Goal: Task Accomplishment & Management: Manage account settings

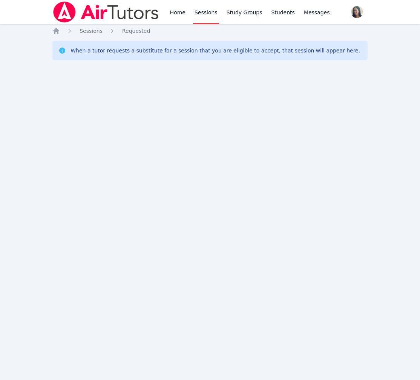
click at [100, 35] on div "Home Sessions Requested When a tutor requests a substitute for a session that y…" at bounding box center [210, 52] width 316 height 51
click at [90, 29] on span "Sessions" at bounding box center [91, 31] width 23 height 6
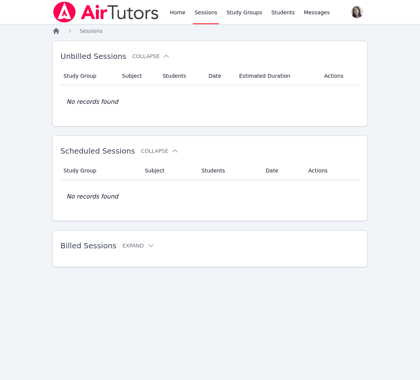
click at [53, 31] on icon "Breadcrumb" at bounding box center [56, 31] width 8 height 8
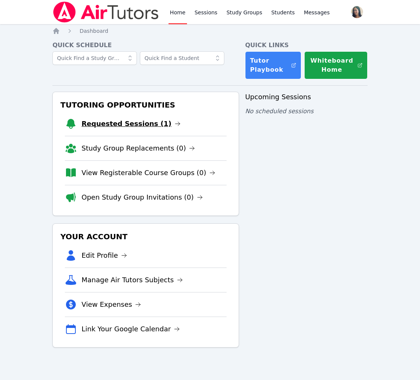
click at [133, 123] on link "Requested Sessions (1)" at bounding box center [131, 124] width 99 height 11
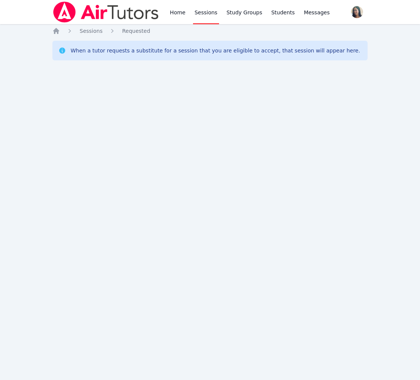
click at [51, 30] on div "Home Sessions Study Groups Students Messages Open user menu Amanda Ryan Open ma…" at bounding box center [210, 190] width 420 height 380
click at [52, 30] on div "Home Sessions Study Groups Students Messages Open user menu Amanda Ryan Open ma…" at bounding box center [210, 190] width 420 height 380
click at [54, 30] on icon "Breadcrumb" at bounding box center [56, 31] width 6 height 6
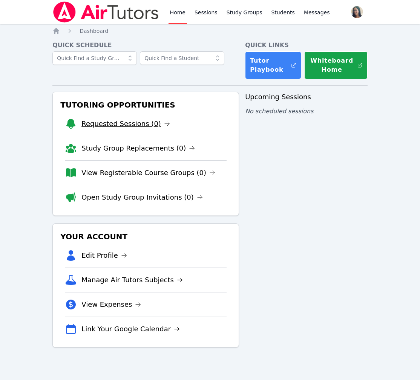
click at [129, 125] on link "Requested Sessions (0)" at bounding box center [126, 124] width 89 height 11
